Goal: Information Seeking & Learning: Learn about a topic

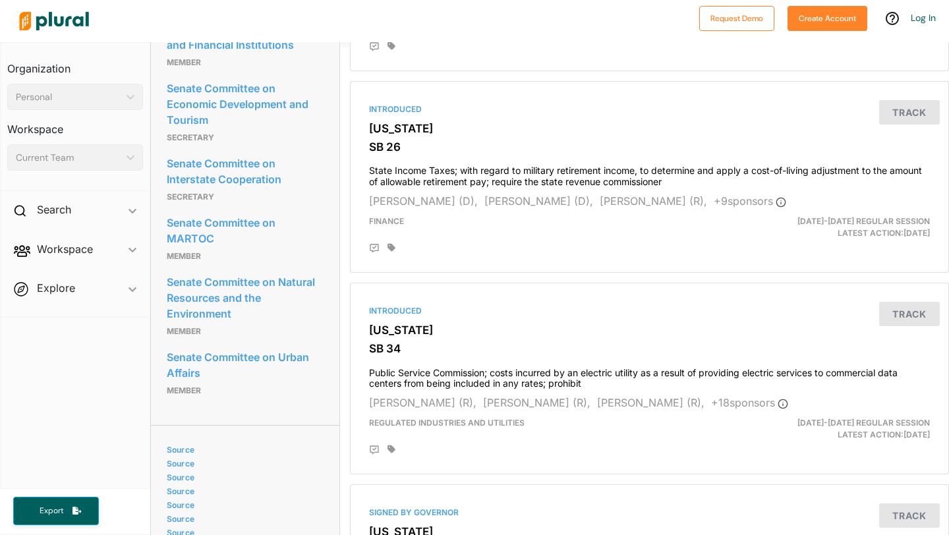
scroll to position [831, 0]
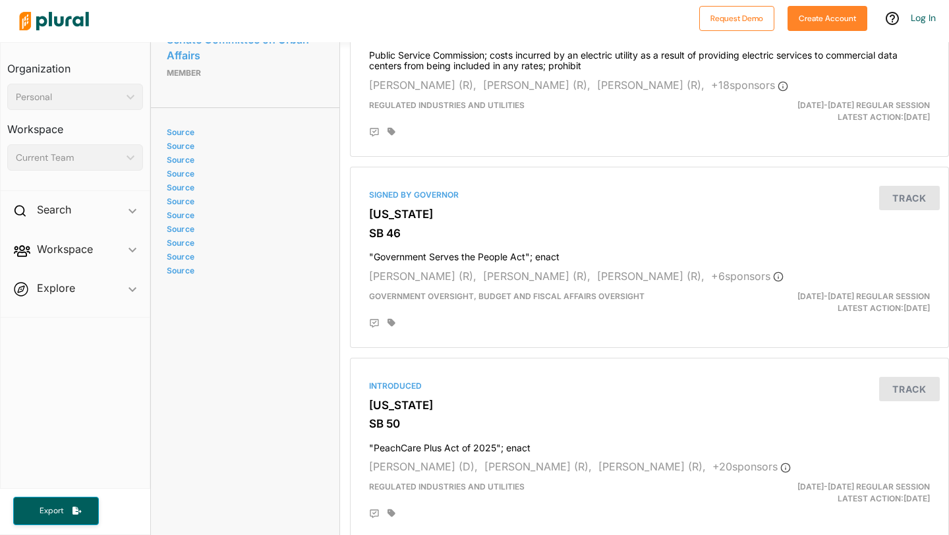
scroll to position [1295, 0]
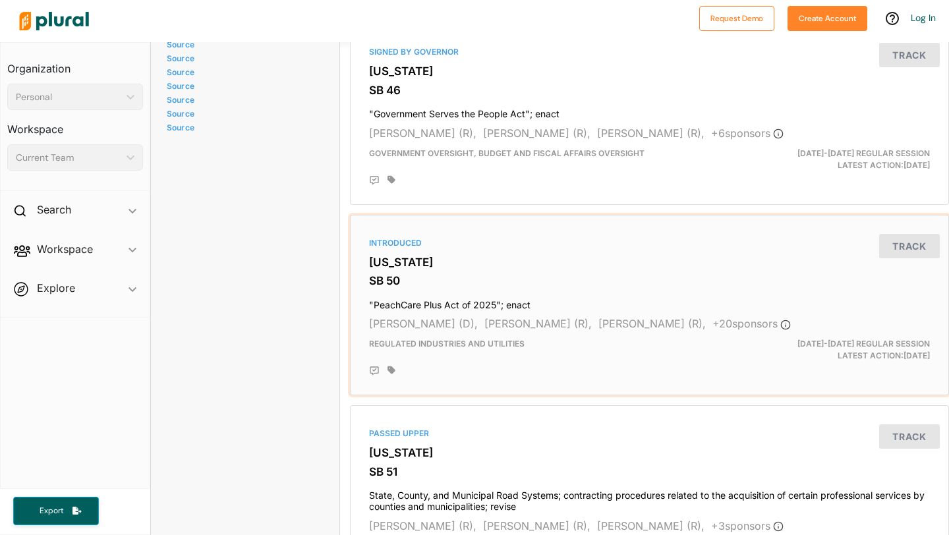
click at [542, 280] on h3 "SB 50" at bounding box center [649, 280] width 561 height 13
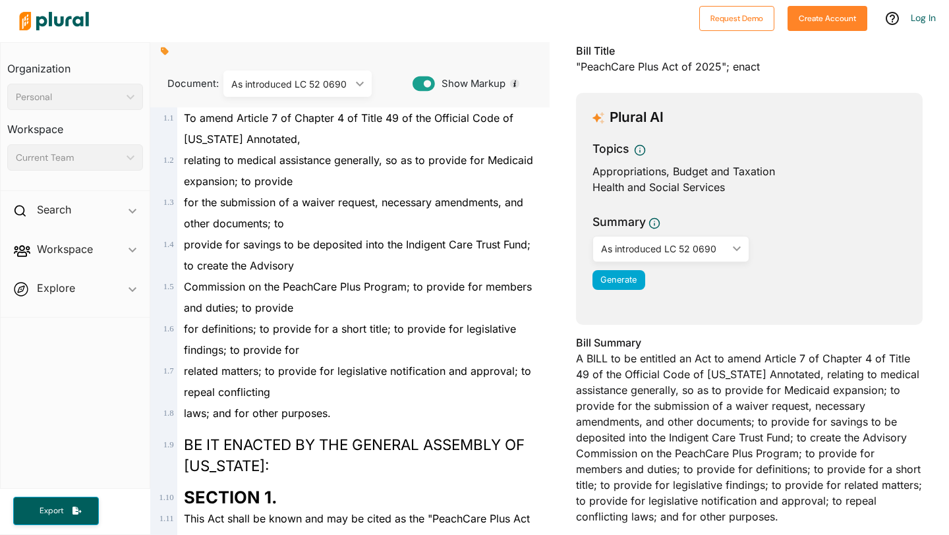
scroll to position [89, 0]
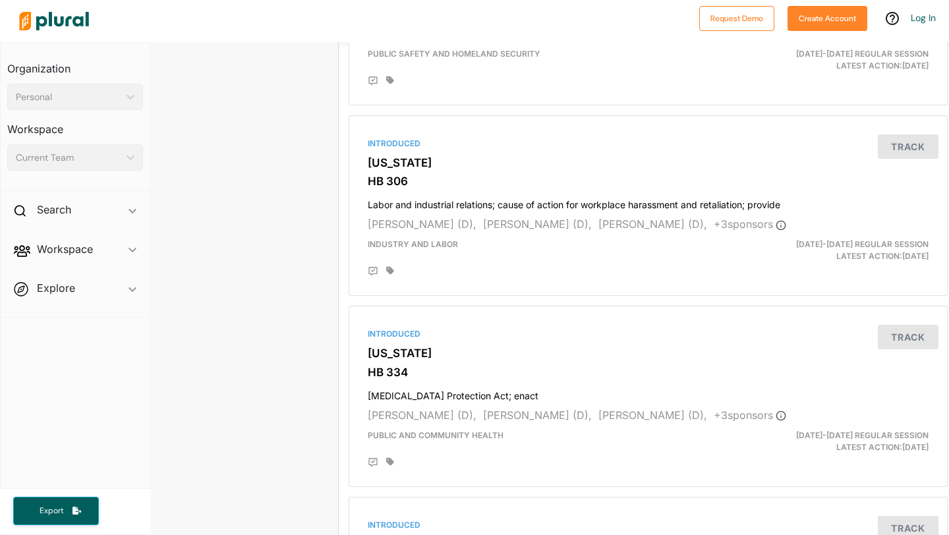
scroll to position [1201, 1]
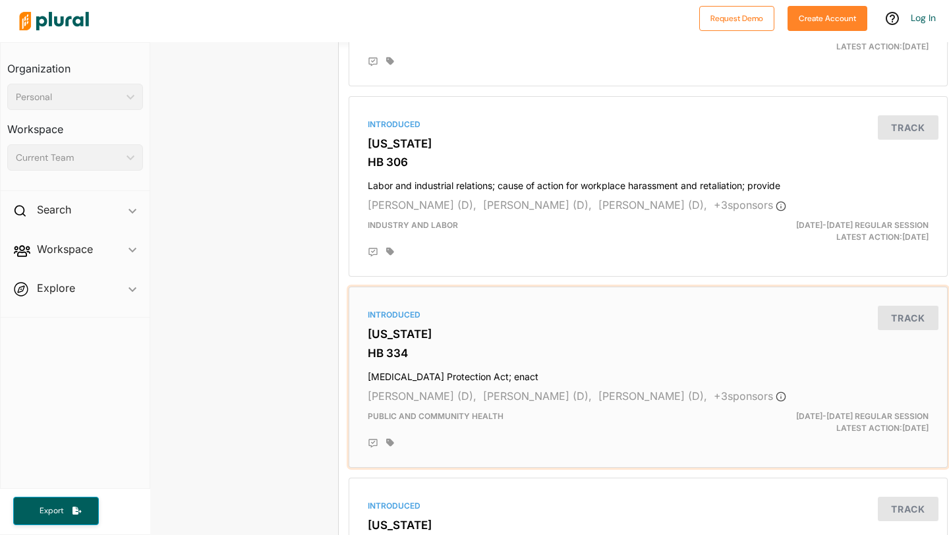
click at [473, 376] on h4 "Sickle Cell Disease Protection Act; enact" at bounding box center [648, 374] width 561 height 18
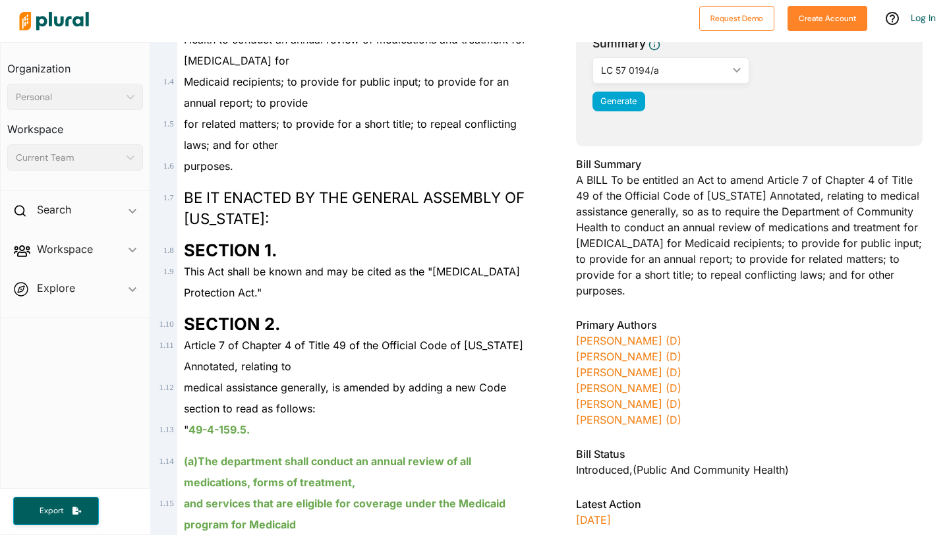
scroll to position [314, 0]
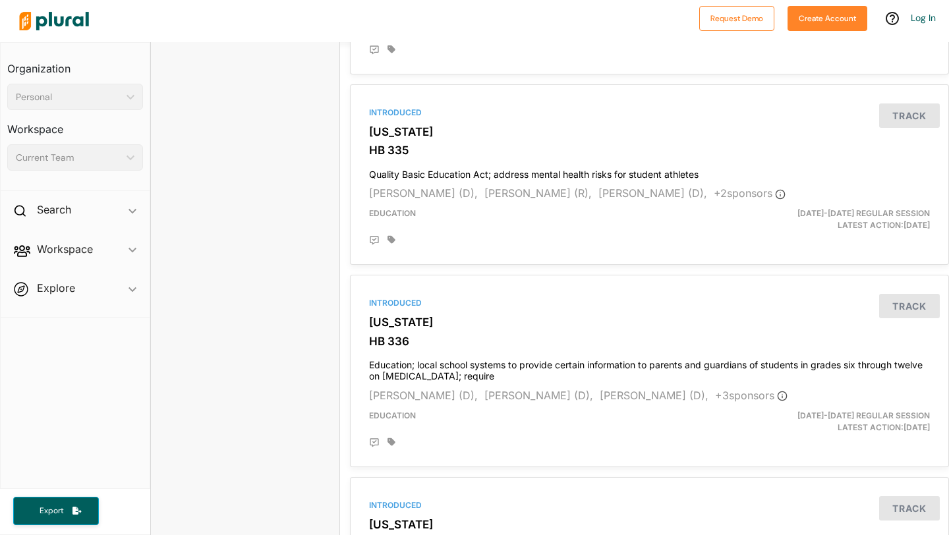
scroll to position [1924, 0]
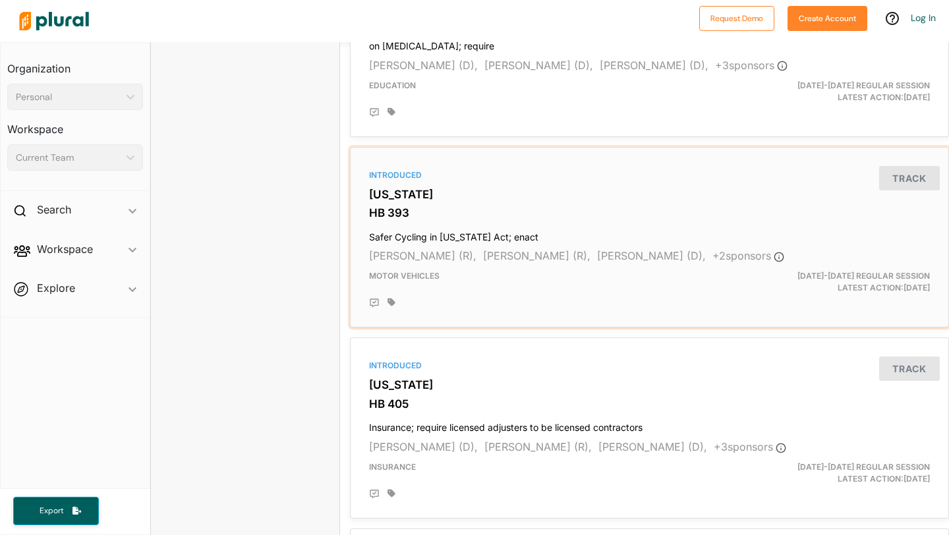
click at [503, 207] on h3 "HB 393" at bounding box center [649, 212] width 561 height 13
